Goal: Task Accomplishment & Management: Use online tool/utility

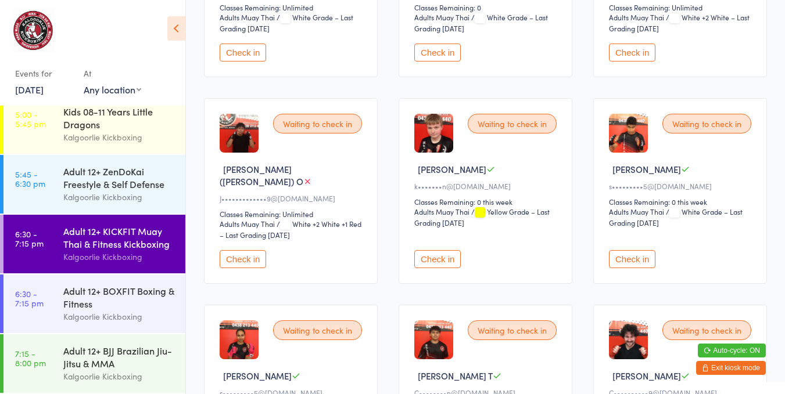
scroll to position [274, 0]
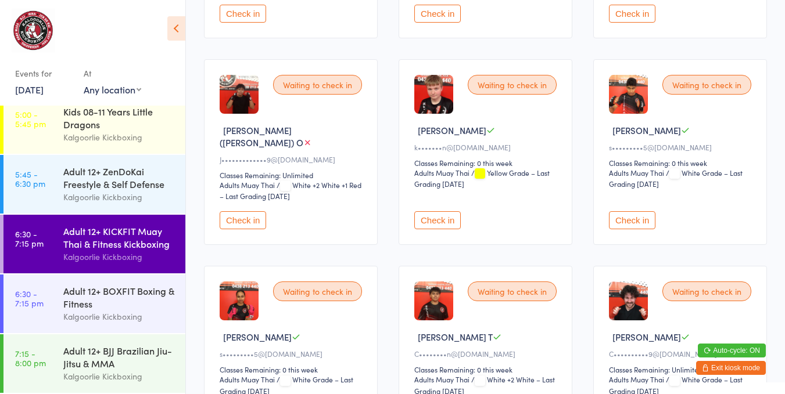
click at [253, 211] on button "Check in" at bounding box center [243, 220] width 46 height 18
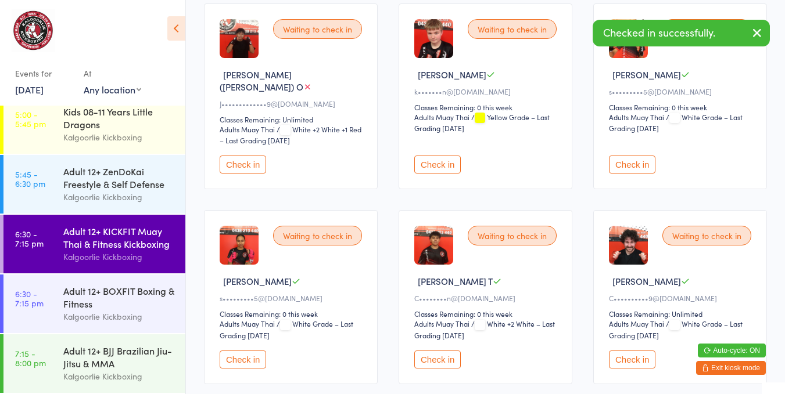
scroll to position [388, 0]
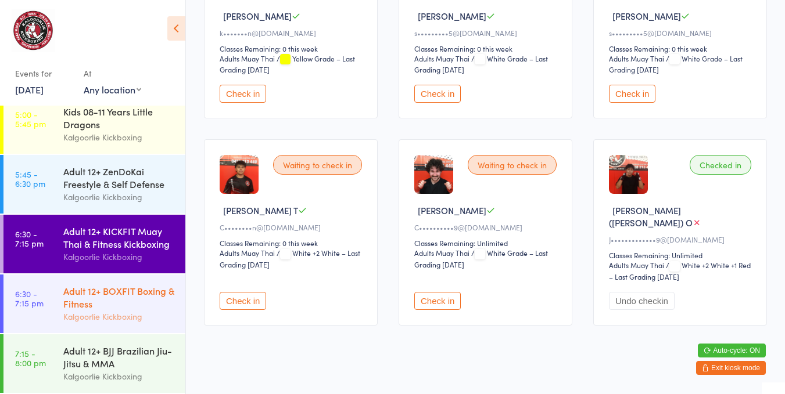
click at [141, 293] on div "Adult 12+ BOXFIT Boxing & Fitness" at bounding box center [119, 298] width 112 height 26
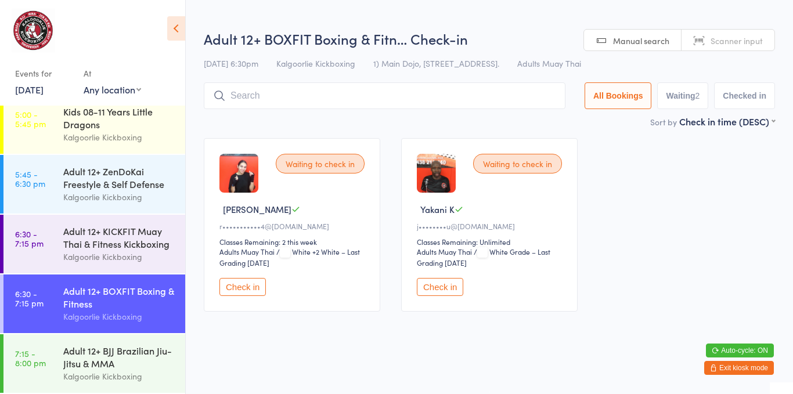
click at [241, 285] on button "Check in" at bounding box center [243, 287] width 46 height 18
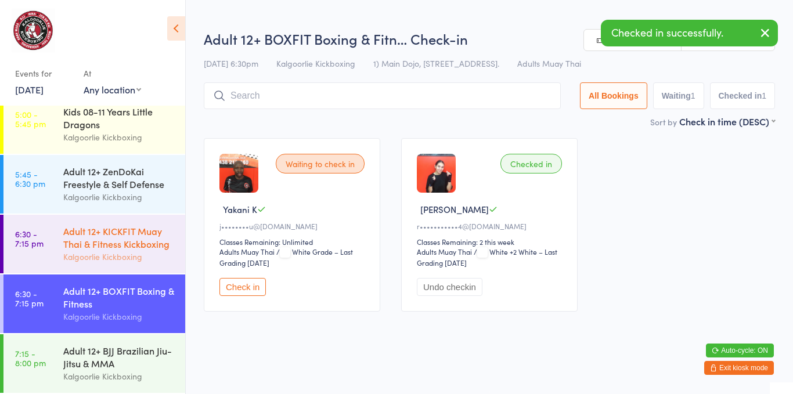
click at [145, 247] on div "Adult 12+ KICKFIT Muay Thai & Fitness Kickboxing" at bounding box center [119, 238] width 112 height 26
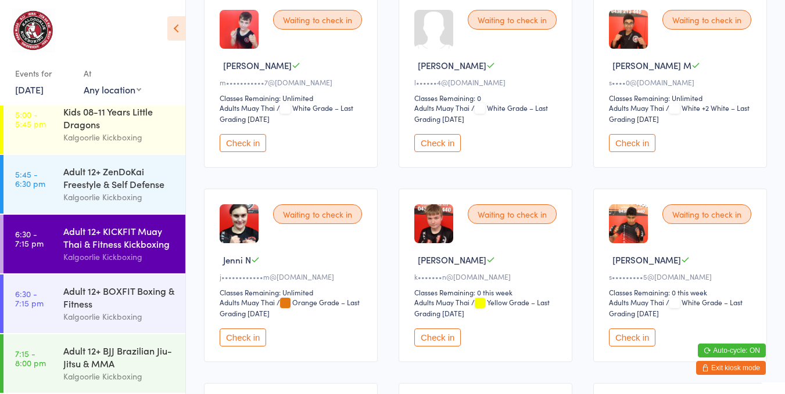
scroll to position [152, 0]
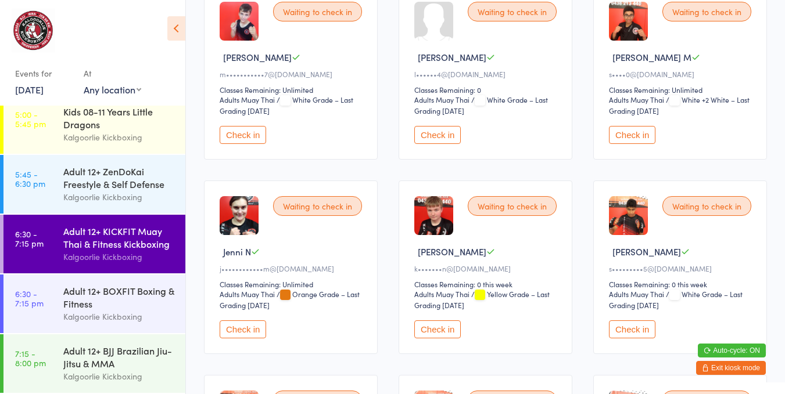
click at [456, 323] on button "Check in" at bounding box center [437, 330] width 46 height 18
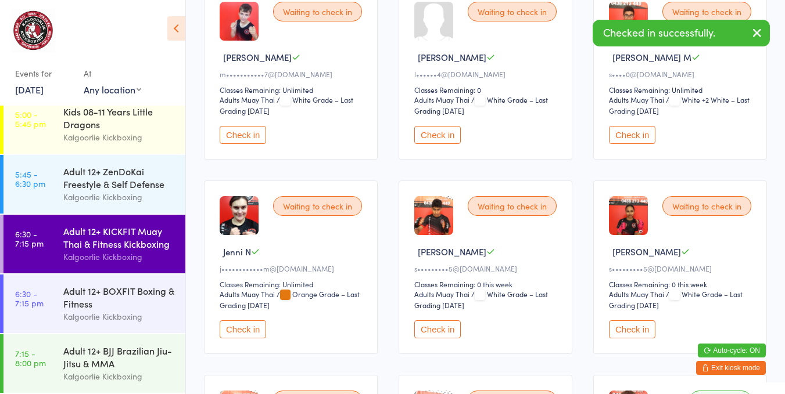
click at [136, 310] on div "Adult 12+ BOXFIT Boxing & Fitness" at bounding box center [119, 298] width 112 height 26
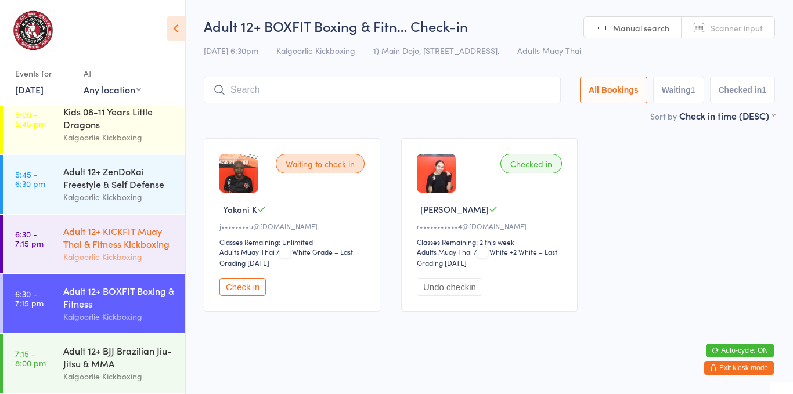
click at [135, 229] on div "Adult 12+ KICKFIT Muay Thai & Fitness Kickboxing" at bounding box center [119, 238] width 112 height 26
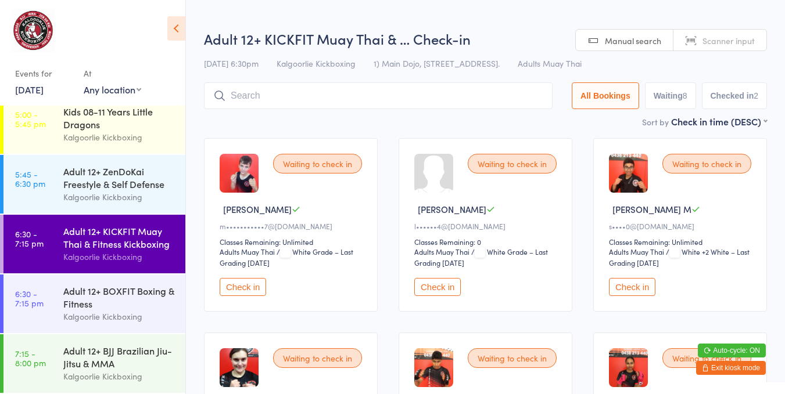
click at [628, 282] on button "Check in" at bounding box center [632, 287] width 46 height 18
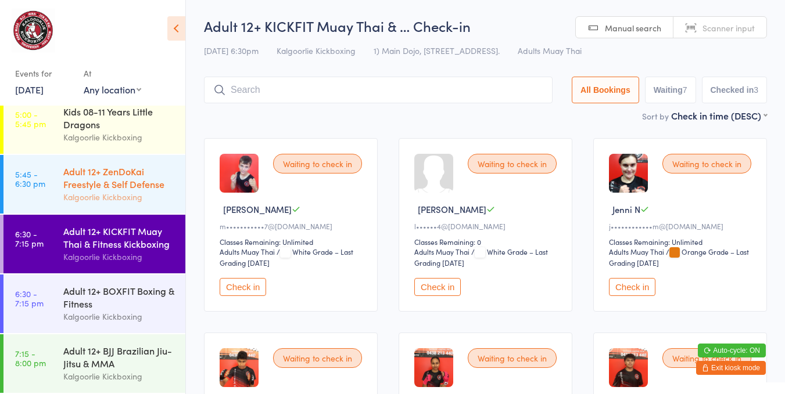
click at [118, 180] on div "Adult 12+ ZenDoKai Freestyle & Self Defense" at bounding box center [119, 178] width 112 height 26
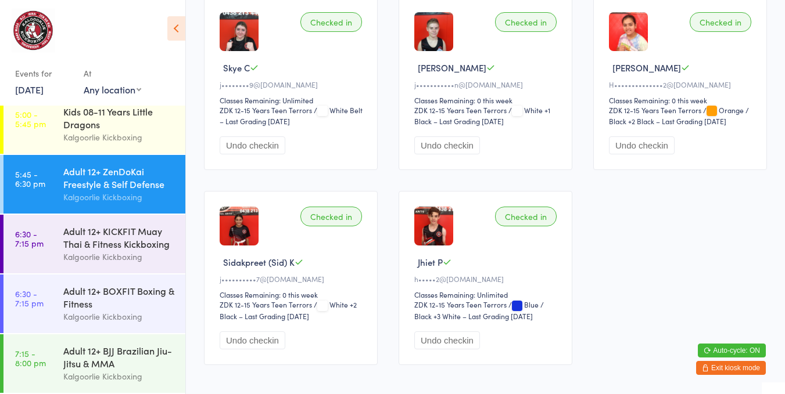
scroll to position [333, 0]
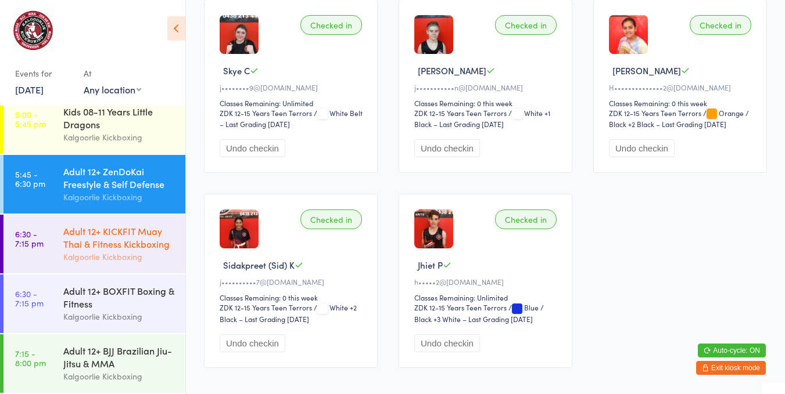
click at [153, 248] on div "Adult 12+ KICKFIT Muay Thai & Fitness Kickboxing" at bounding box center [119, 238] width 112 height 26
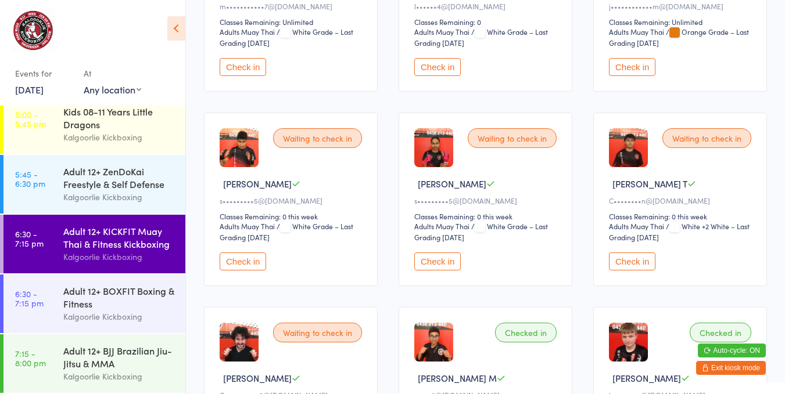
scroll to position [238, 0]
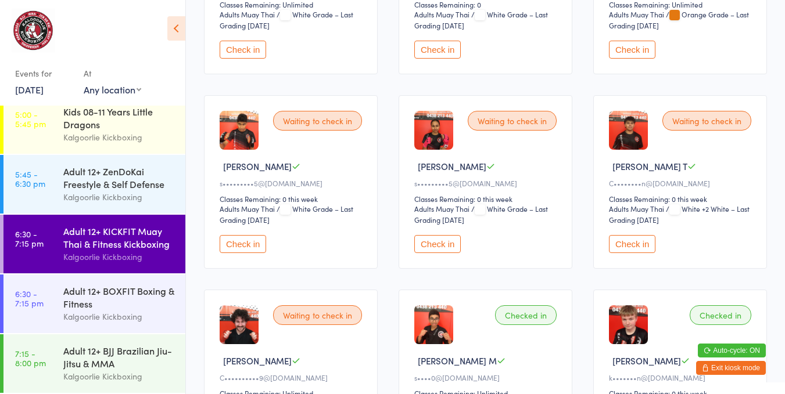
click at [613, 237] on button "Check in" at bounding box center [632, 244] width 46 height 18
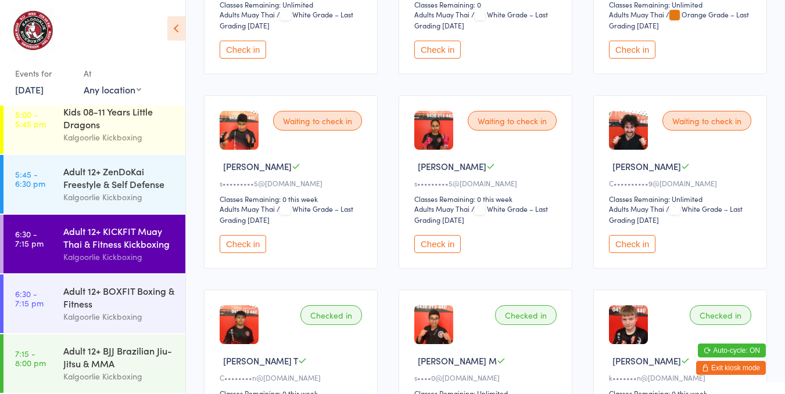
click at [438, 246] on button "Check in" at bounding box center [437, 244] width 46 height 18
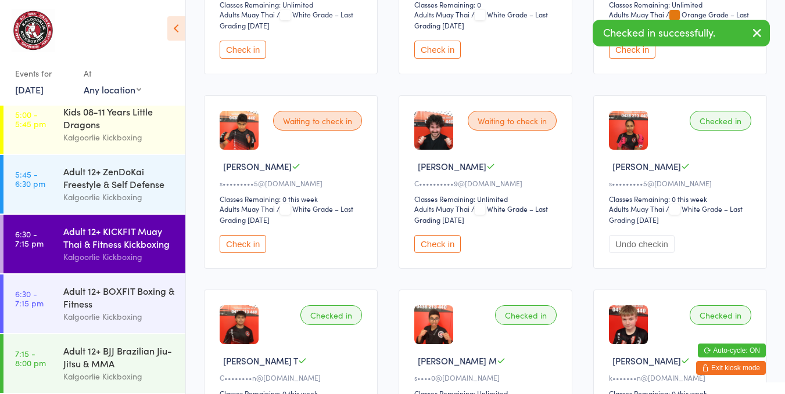
click at [235, 238] on button "Check in" at bounding box center [243, 244] width 46 height 18
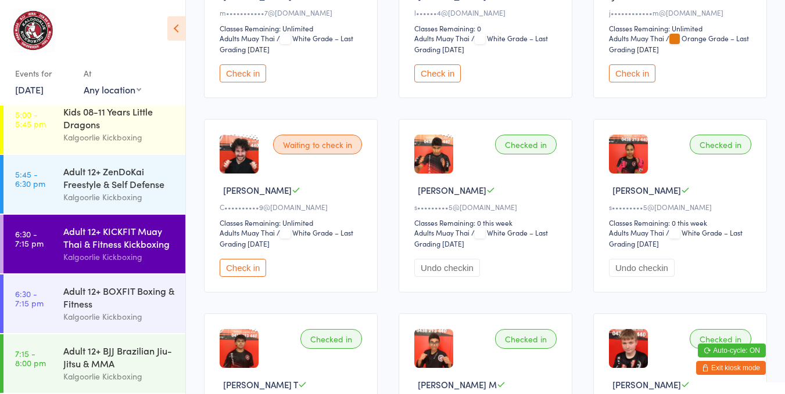
scroll to position [213, 0]
click at [235, 261] on button "Check in" at bounding box center [243, 269] width 46 height 18
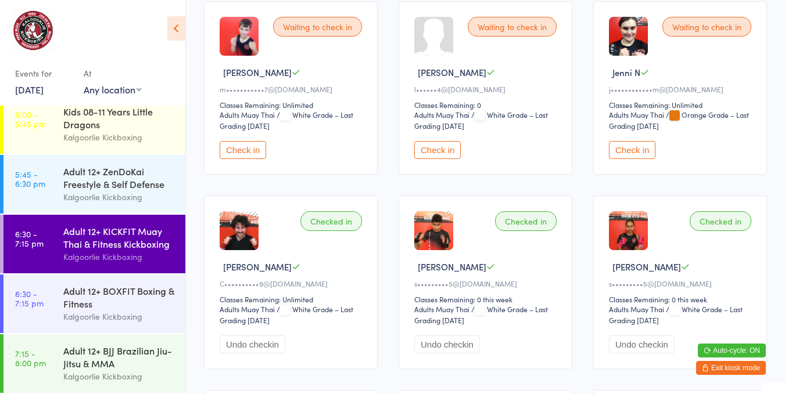
scroll to position [139, 0]
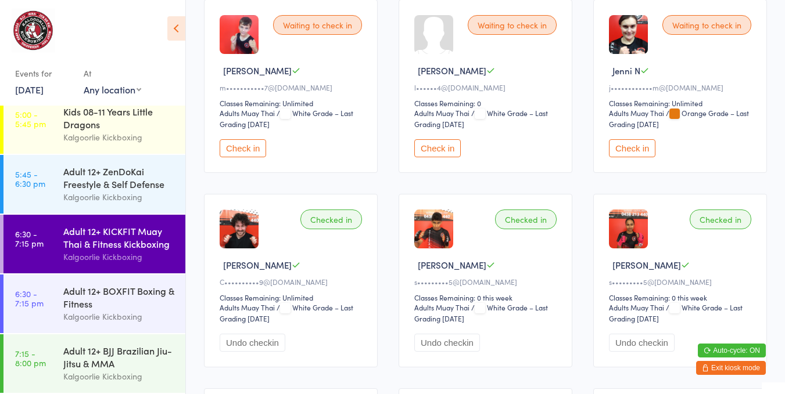
click at [105, 240] on div "Adult 12+ KICKFIT Muay Thai & Fitness Kickboxing" at bounding box center [119, 238] width 112 height 26
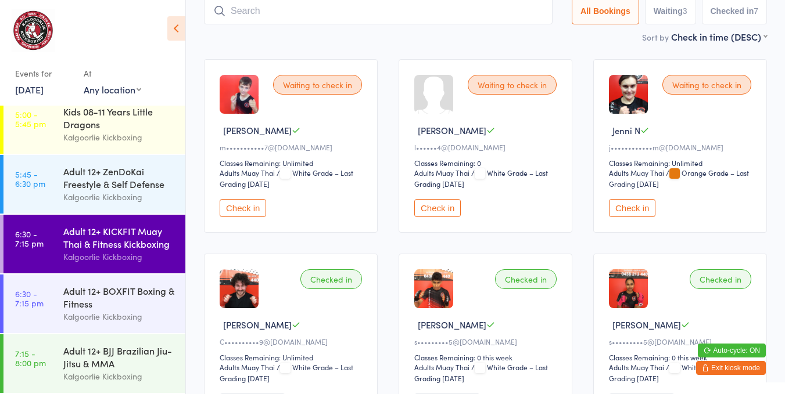
scroll to position [0, 0]
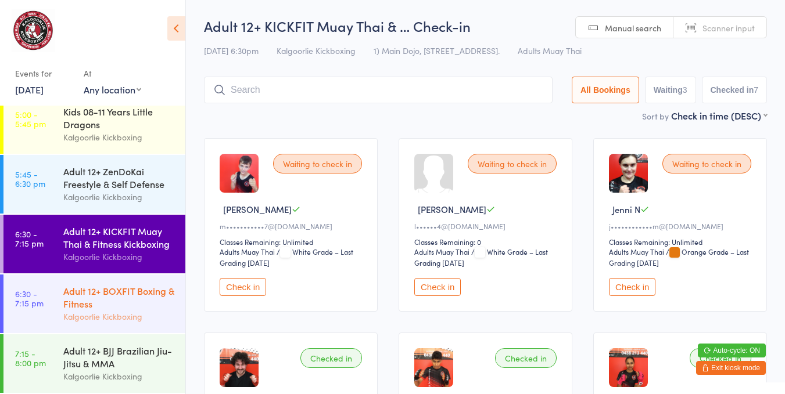
click at [102, 305] on div "Adult 12+ BOXFIT Boxing & Fitness" at bounding box center [119, 298] width 112 height 26
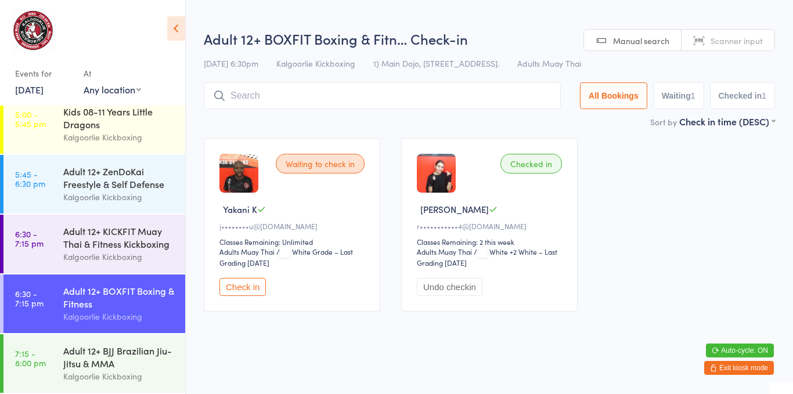
click at [244, 280] on button "Check in" at bounding box center [243, 287] width 46 height 18
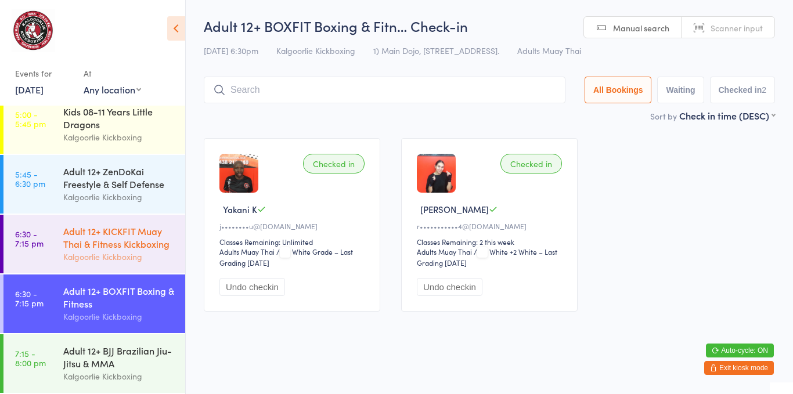
click at [62, 236] on link "6:30 - 7:15 pm Adult 12+ KICKFIT Muay Thai & Fitness Kickboxing Kalgoorlie Kick…" at bounding box center [94, 244] width 182 height 59
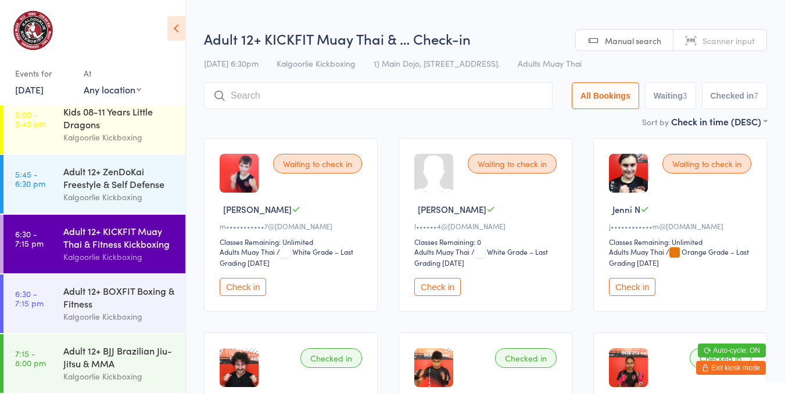
click at [424, 295] on button "Check in" at bounding box center [437, 287] width 46 height 18
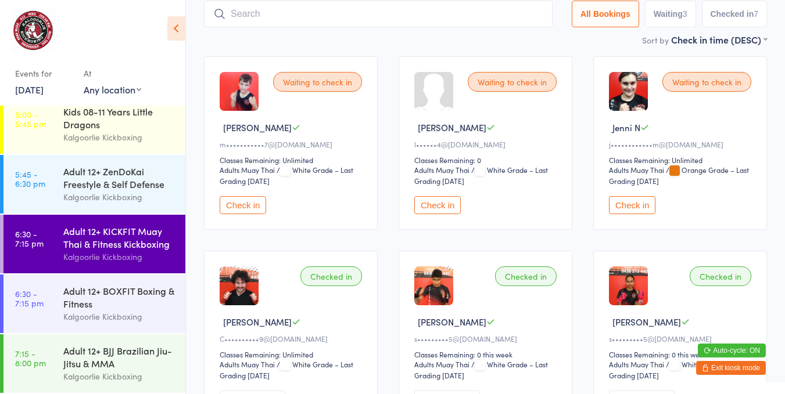
scroll to position [116, 0]
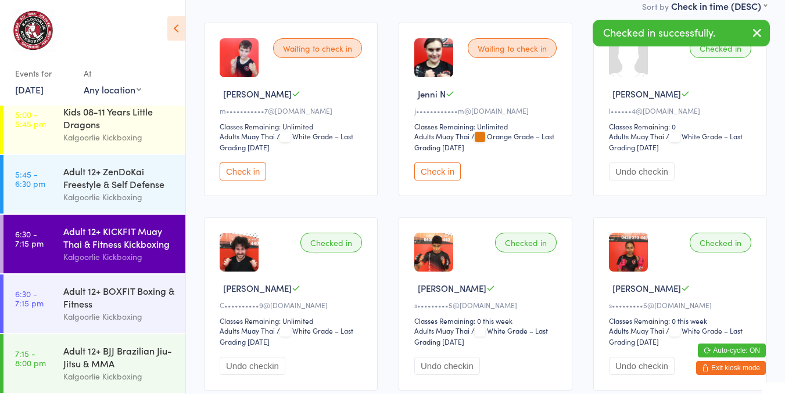
click at [533, 235] on div "Checked in" at bounding box center [526, 243] width 62 height 20
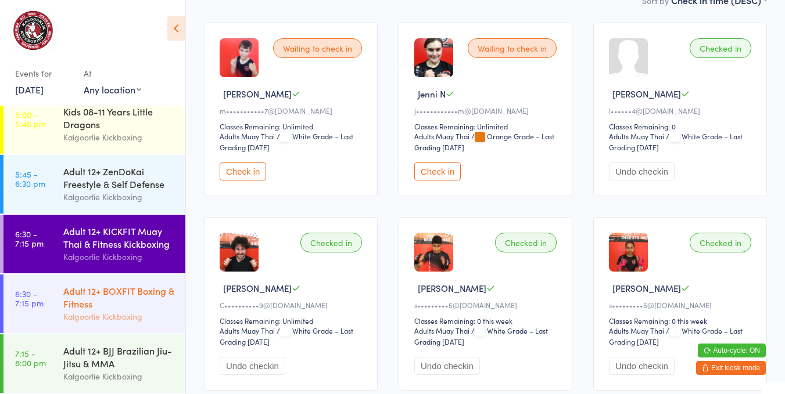
click at [141, 297] on div "Adult 12+ BOXFIT Boxing & Fitness" at bounding box center [119, 298] width 112 height 26
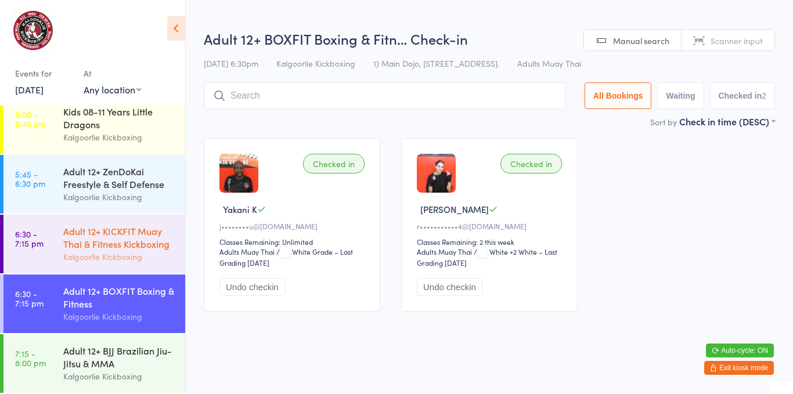
click at [145, 230] on div "Adult 12+ KICKFIT Muay Thai & Fitness Kickboxing" at bounding box center [119, 238] width 112 height 26
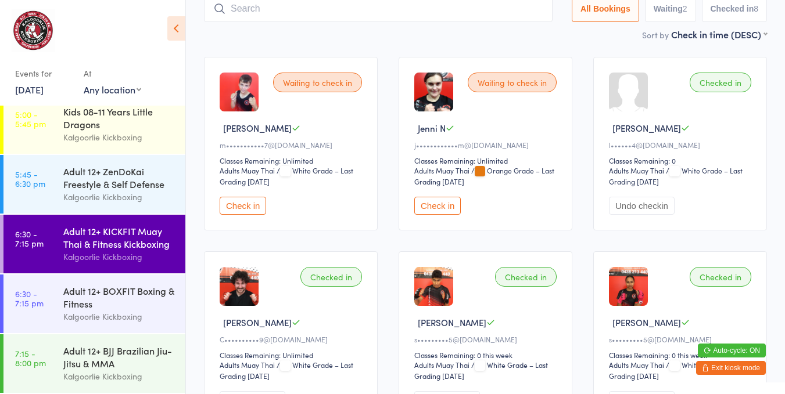
scroll to position [74, 0]
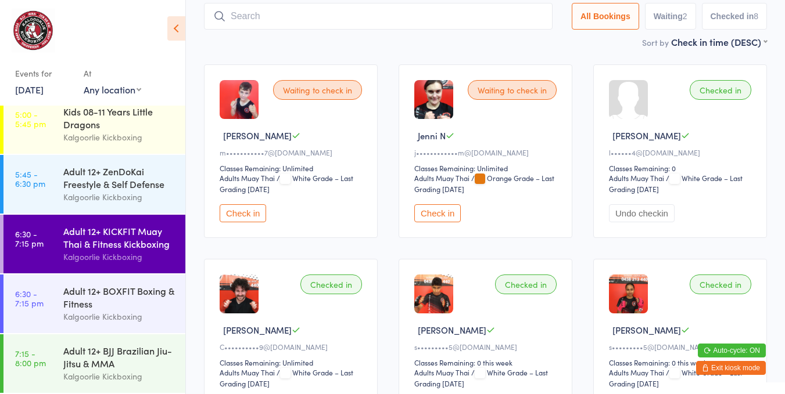
click at [439, 211] on button "Check in" at bounding box center [437, 213] width 46 height 18
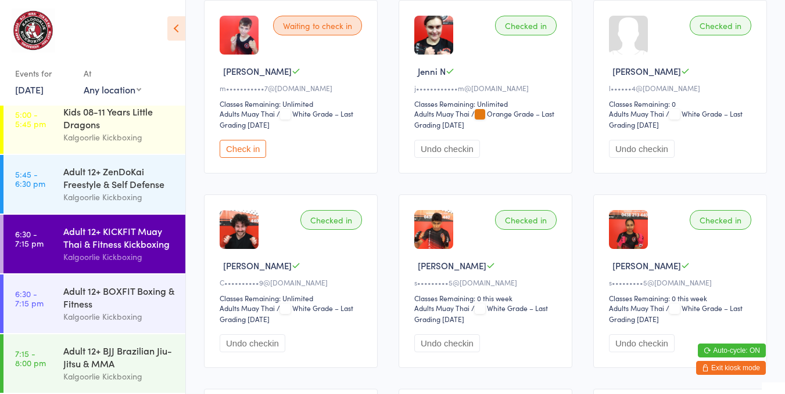
scroll to position [155, 0]
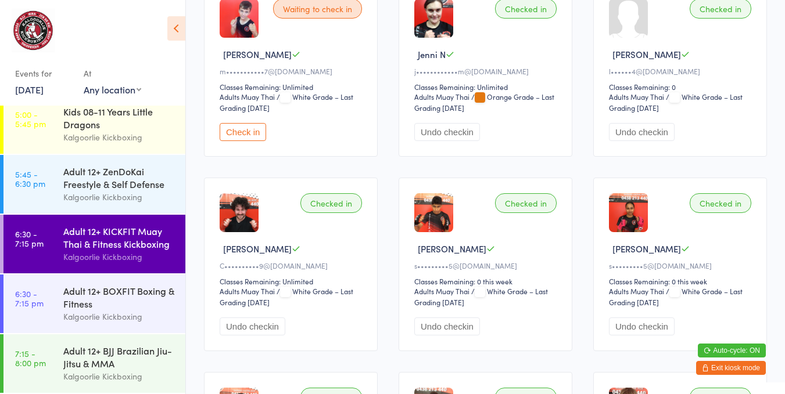
click at [142, 296] on div "Adult 12+ BOXFIT Boxing & Fitness" at bounding box center [119, 298] width 112 height 26
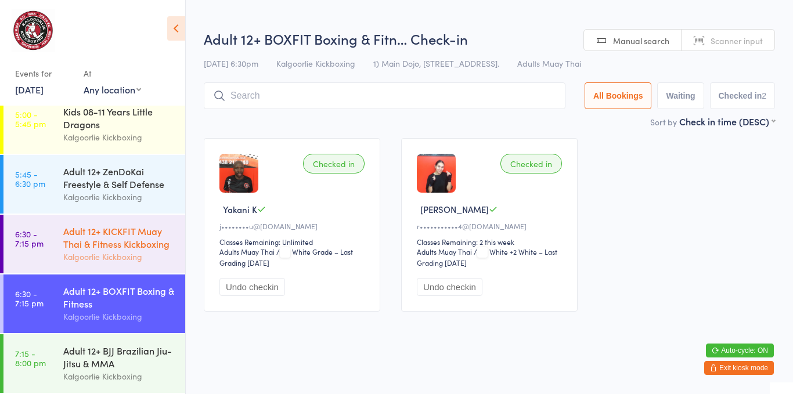
click at [125, 243] on div "Adult 12+ KICKFIT Muay Thai & Fitness Kickboxing" at bounding box center [119, 238] width 112 height 26
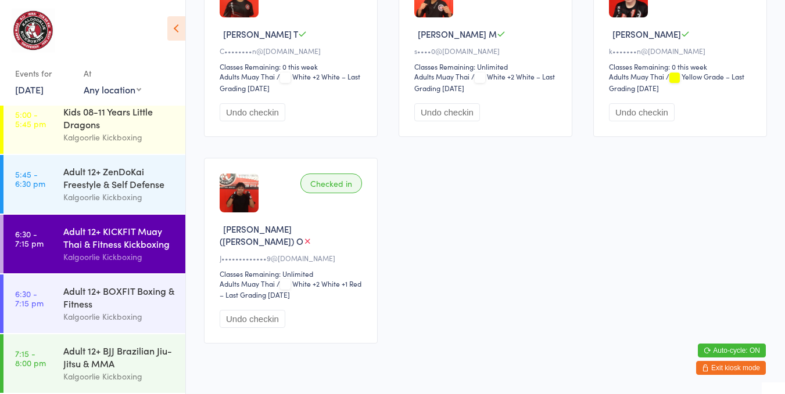
scroll to position [582, 0]
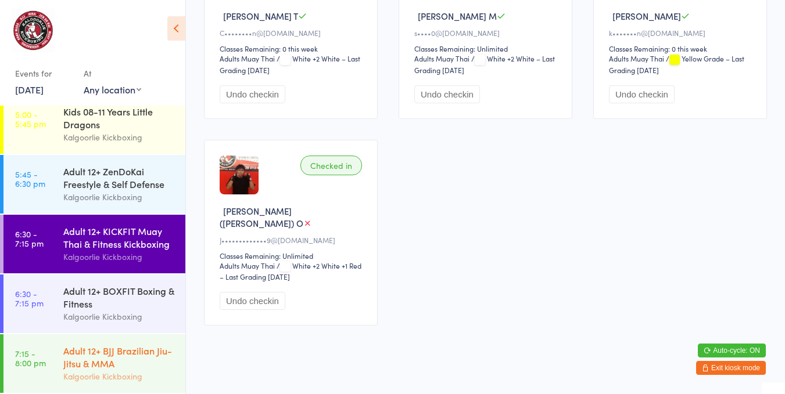
click at [131, 351] on div "Adult 12+ BJJ Brazilian Jiu-Jitsu & MMA" at bounding box center [119, 357] width 112 height 26
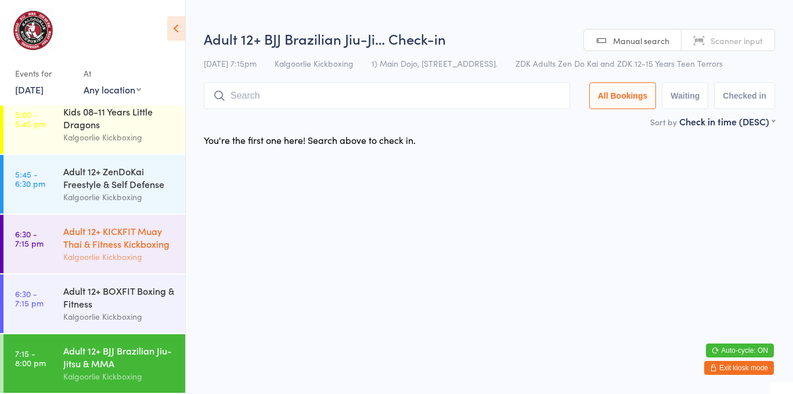
click at [112, 250] on div "Adult 12+ KICKFIT Muay Thai & Fitness Kickboxing" at bounding box center [119, 238] width 112 height 26
